Goal: Task Accomplishment & Management: Manage account settings

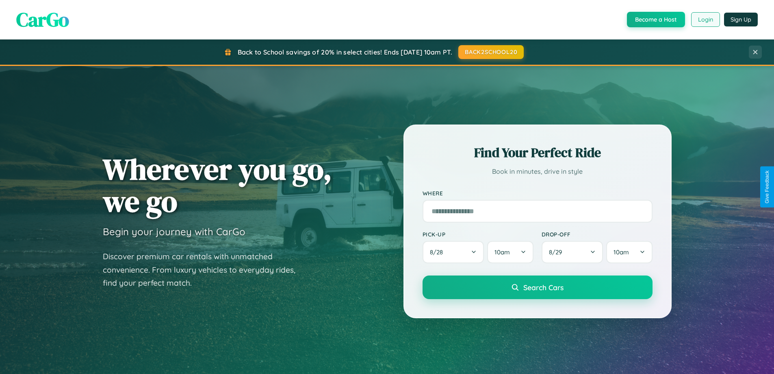
click at [705, 20] on button "Login" at bounding box center [705, 19] width 29 height 15
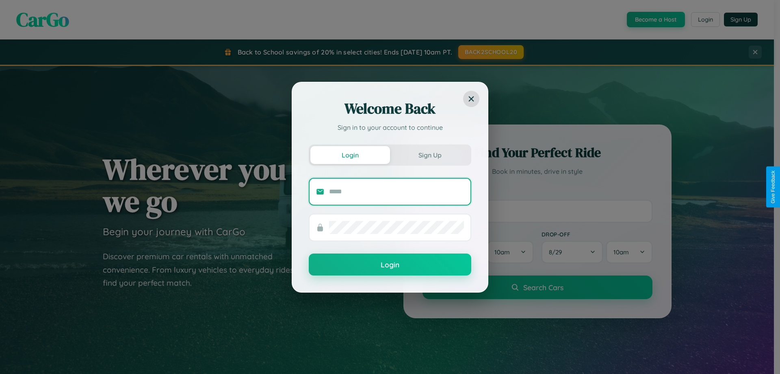
click at [397, 191] on input "text" at bounding box center [396, 191] width 135 height 13
type input "**********"
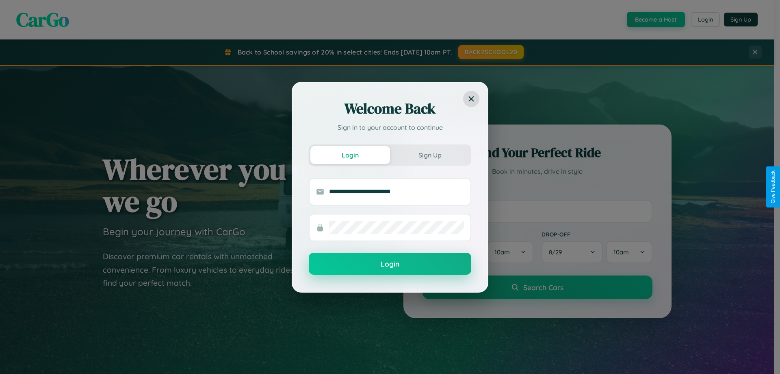
click at [390, 264] on button "Login" at bounding box center [390, 263] width 163 height 22
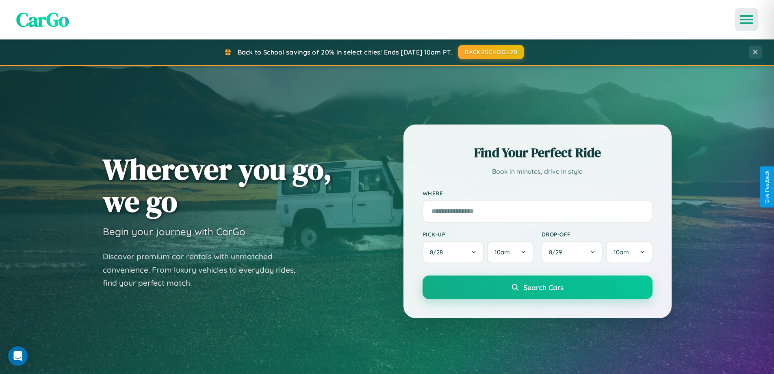
click at [747, 20] on icon "Open menu" at bounding box center [747, 19] width 12 height 7
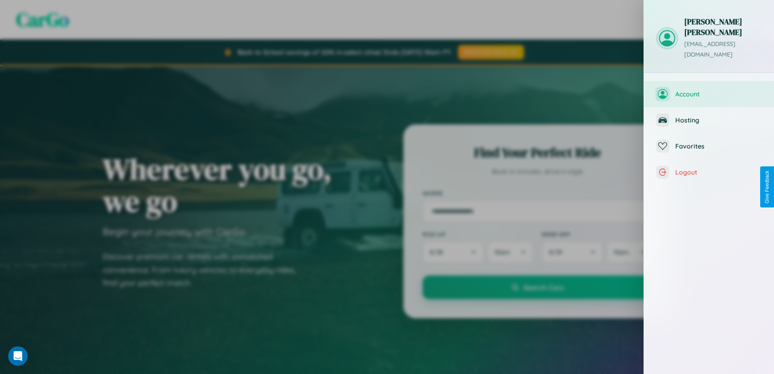
click at [709, 90] on span "Account" at bounding box center [718, 94] width 87 height 8
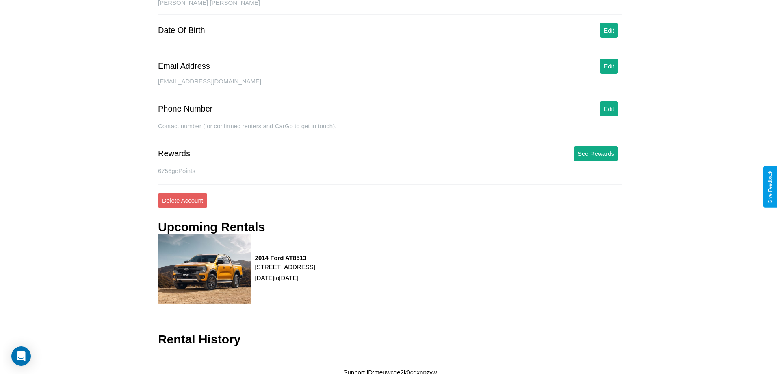
scroll to position [93, 0]
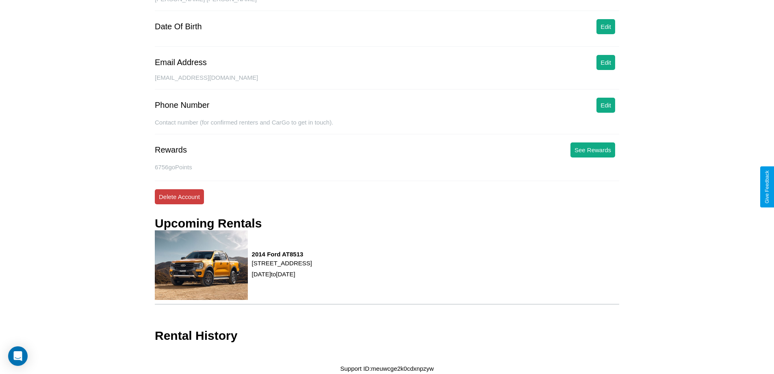
click at [179, 196] on button "Delete Account" at bounding box center [179, 196] width 49 height 15
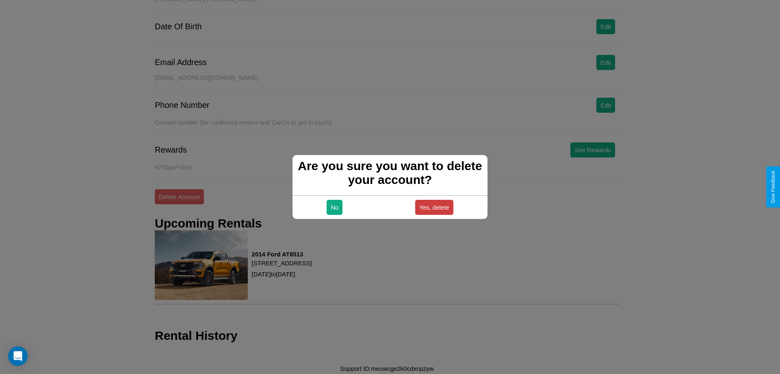
click at [434, 207] on button "Yes, delete" at bounding box center [434, 207] width 38 height 15
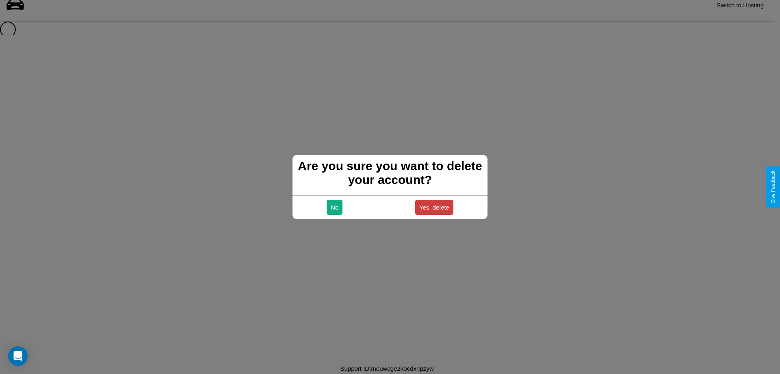
scroll to position [11, 0]
